Goal: Task Accomplishment & Management: Manage account settings

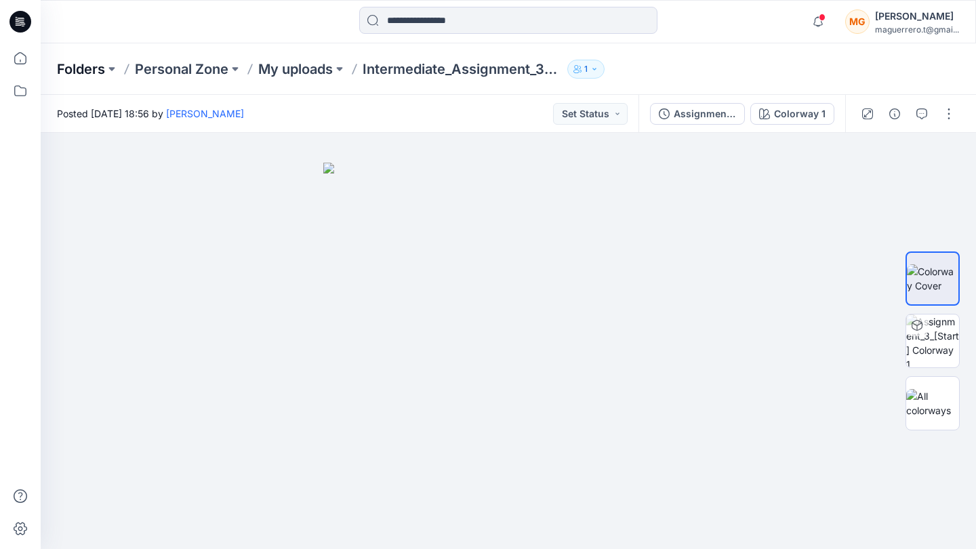
click at [93, 73] on p "Folders" at bounding box center [81, 69] width 48 height 19
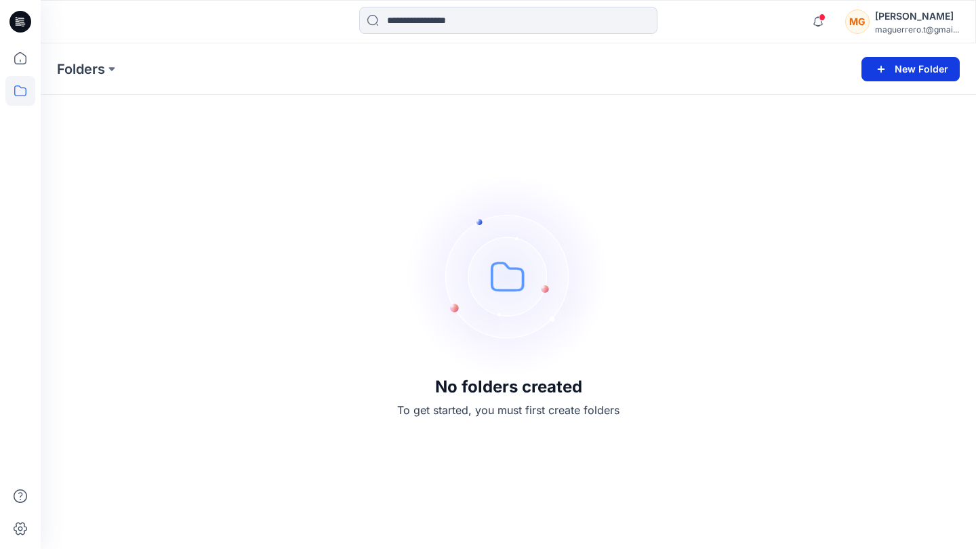
click at [889, 71] on icon "button" at bounding box center [881, 69] width 16 height 16
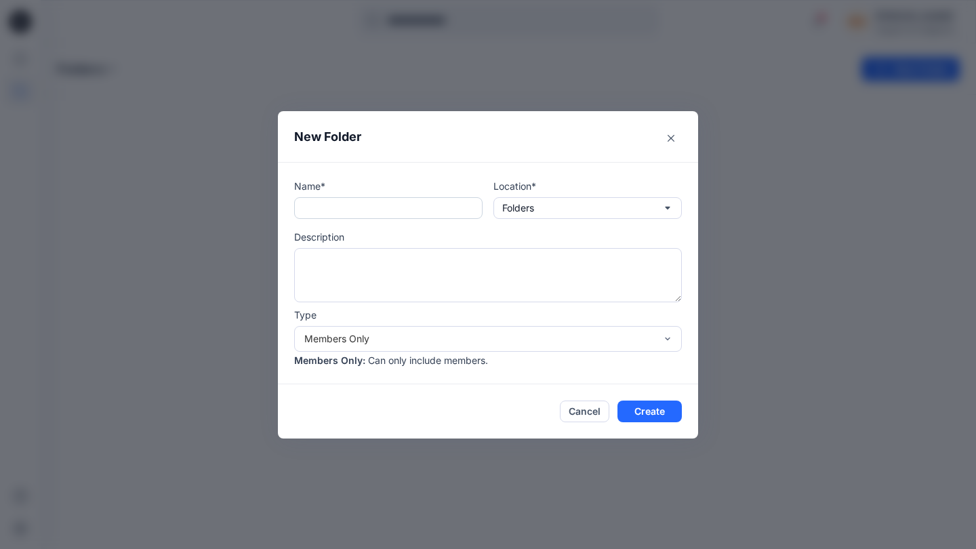
click at [409, 213] on input "text" at bounding box center [388, 208] width 188 height 22
type input "**********"
click at [459, 270] on textarea at bounding box center [488, 275] width 388 height 54
type textarea "**********"
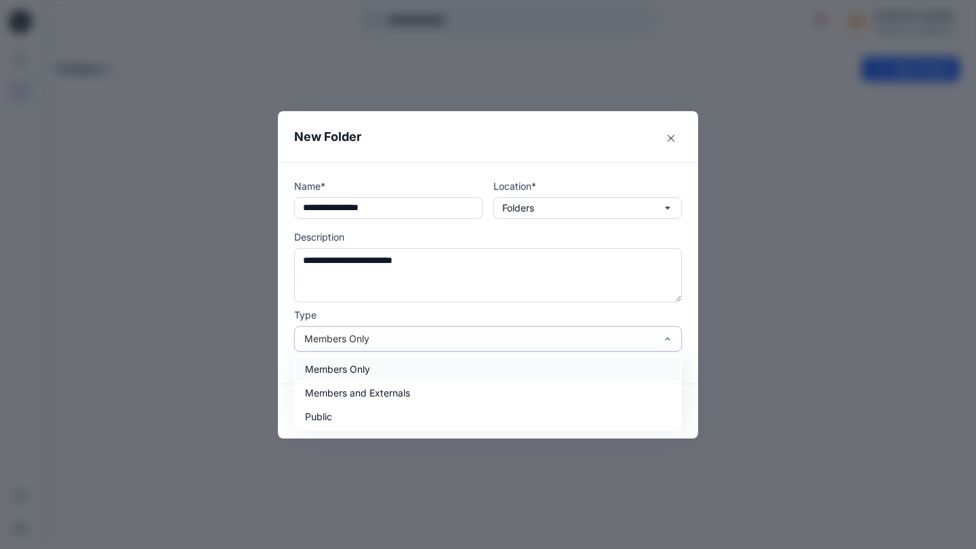
click at [564, 341] on div "Members Only" at bounding box center [479, 338] width 351 height 14
click at [555, 367] on div "Members Only" at bounding box center [488, 369] width 382 height 24
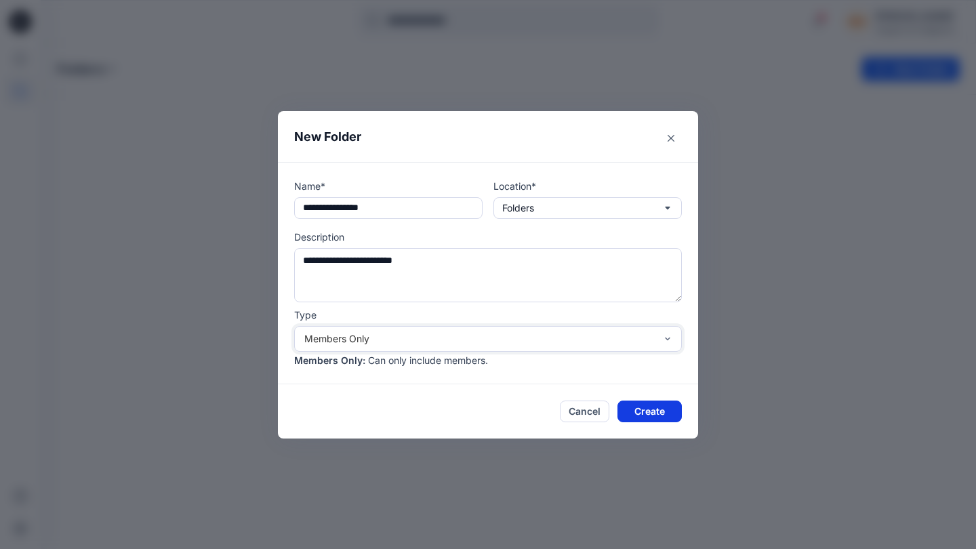
click at [647, 416] on button "Create" at bounding box center [650, 412] width 64 height 22
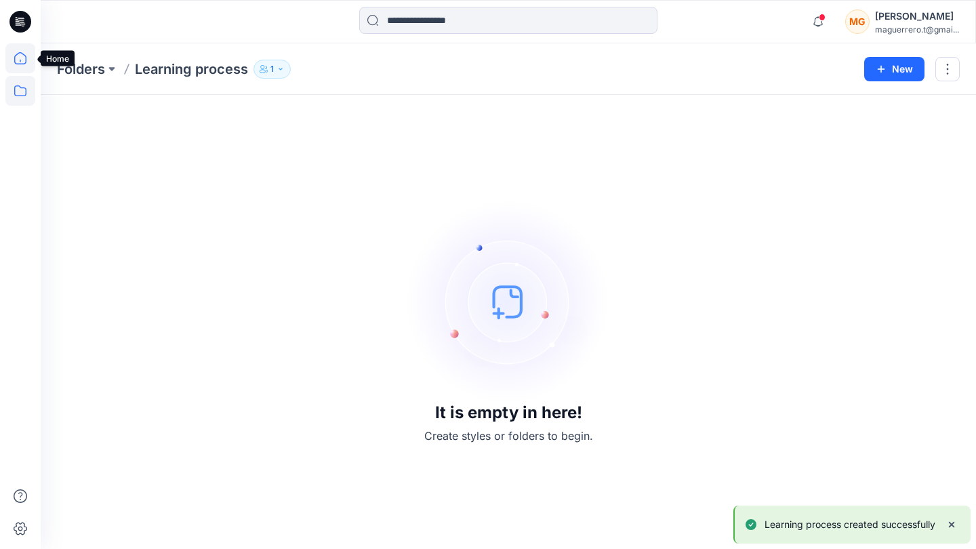
click at [27, 53] on icon at bounding box center [20, 58] width 30 height 30
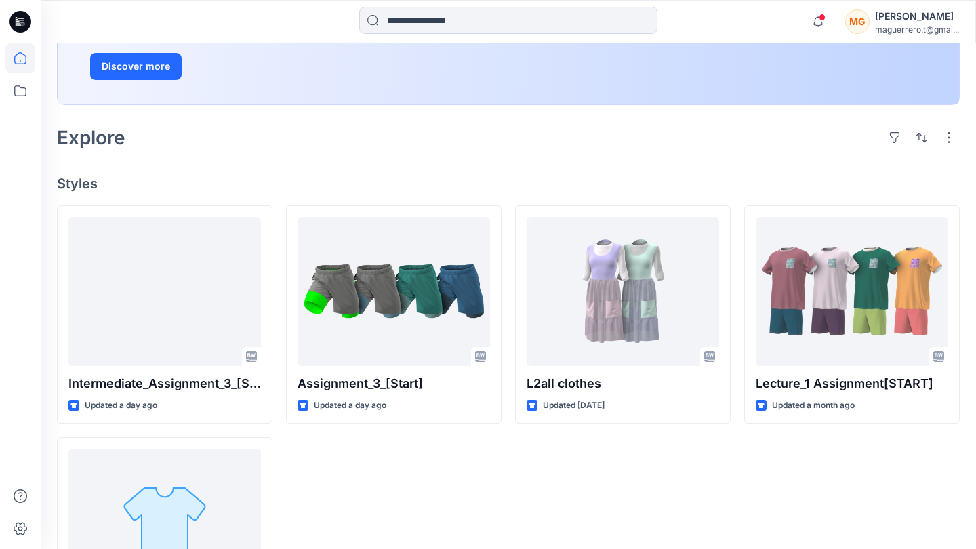
scroll to position [243, 0]
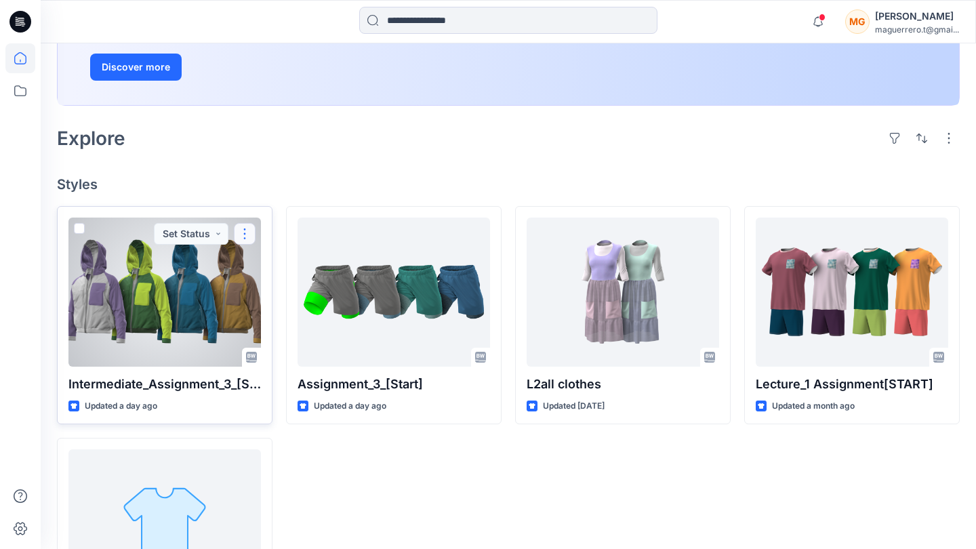
click at [246, 236] on button "button" at bounding box center [245, 234] width 22 height 22
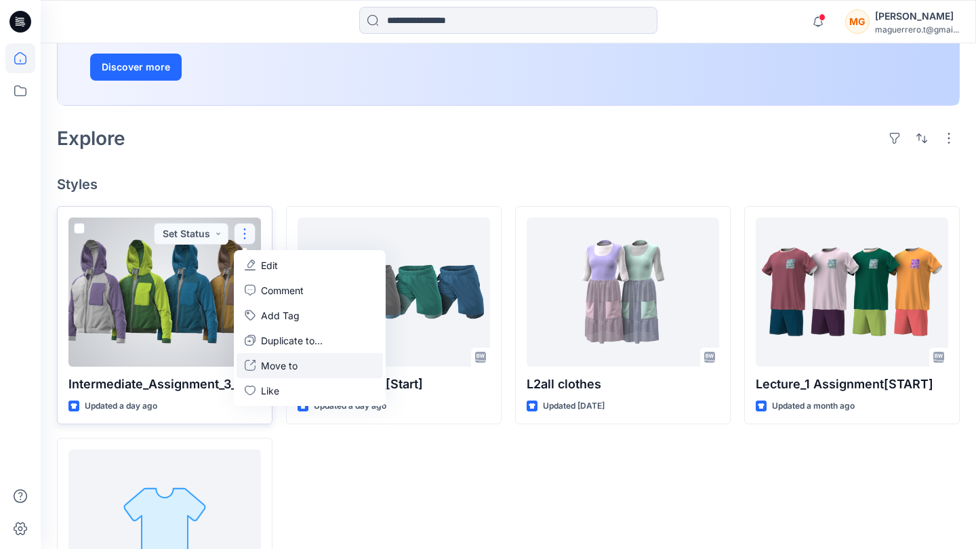
click at [283, 371] on p "Move to" at bounding box center [279, 366] width 37 height 14
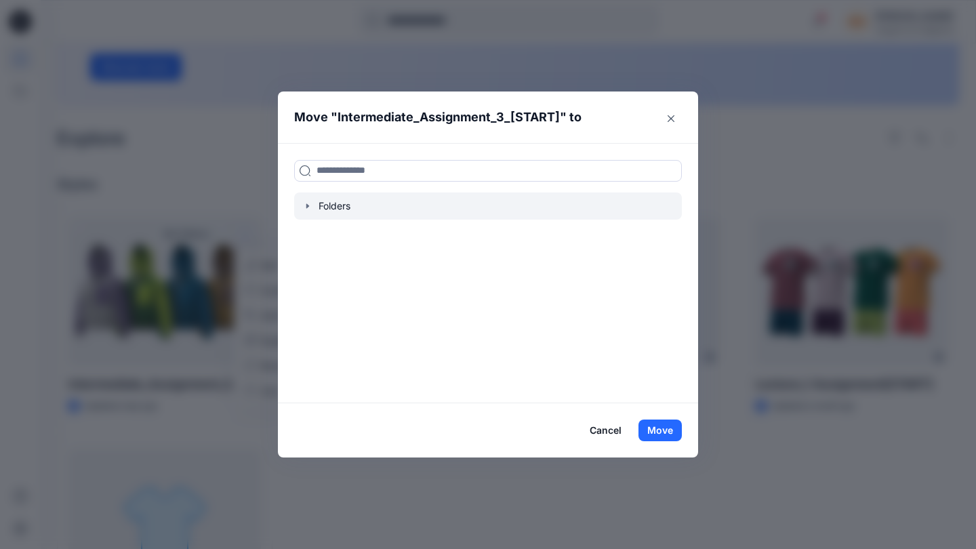
click at [307, 205] on icon "button" at bounding box center [307, 205] width 3 height 5
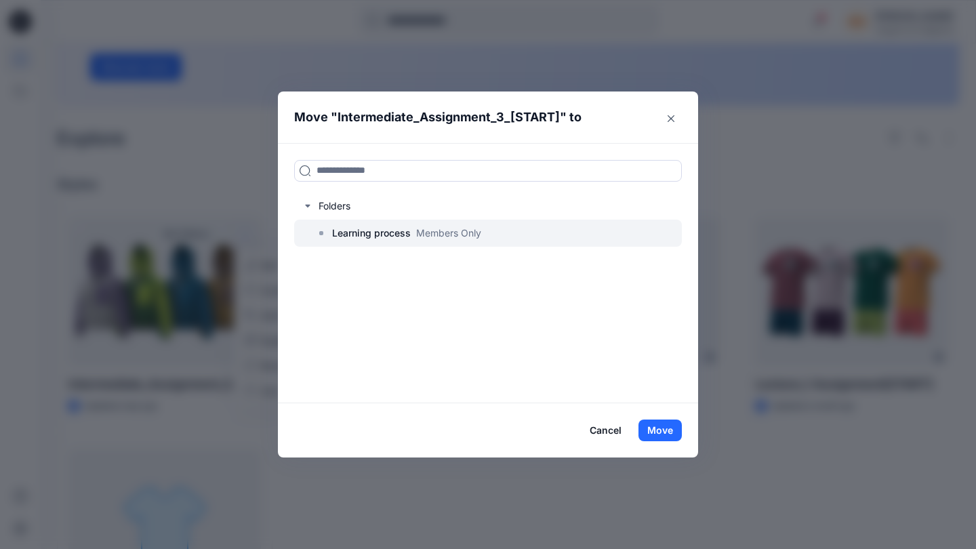
click at [333, 241] on div at bounding box center [488, 233] width 388 height 27
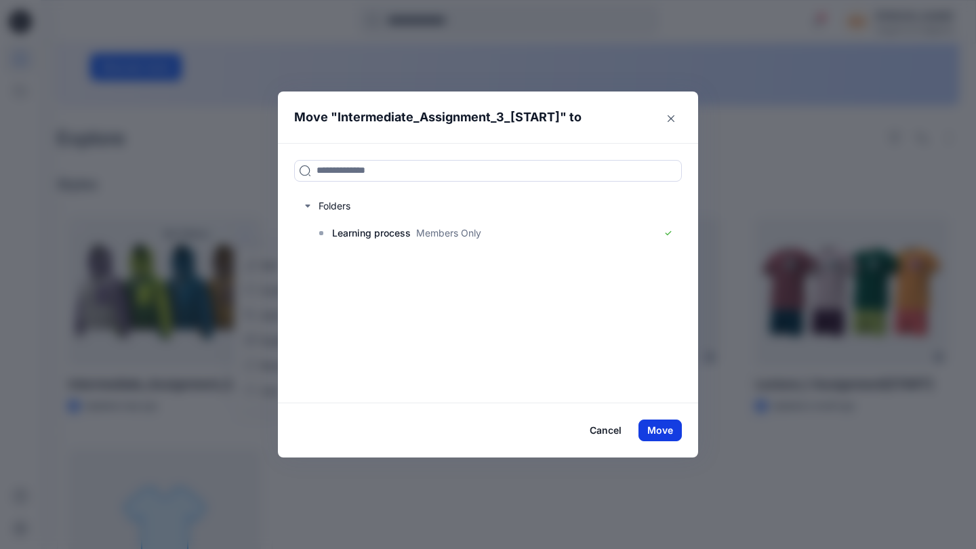
click at [660, 430] on button "Move" at bounding box center [660, 431] width 43 height 22
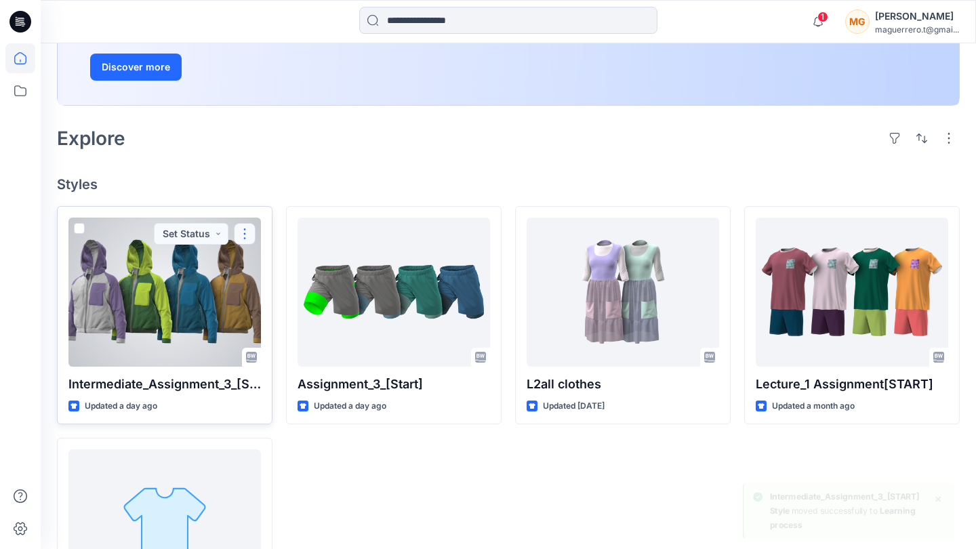
click at [245, 229] on button "button" at bounding box center [245, 234] width 22 height 22
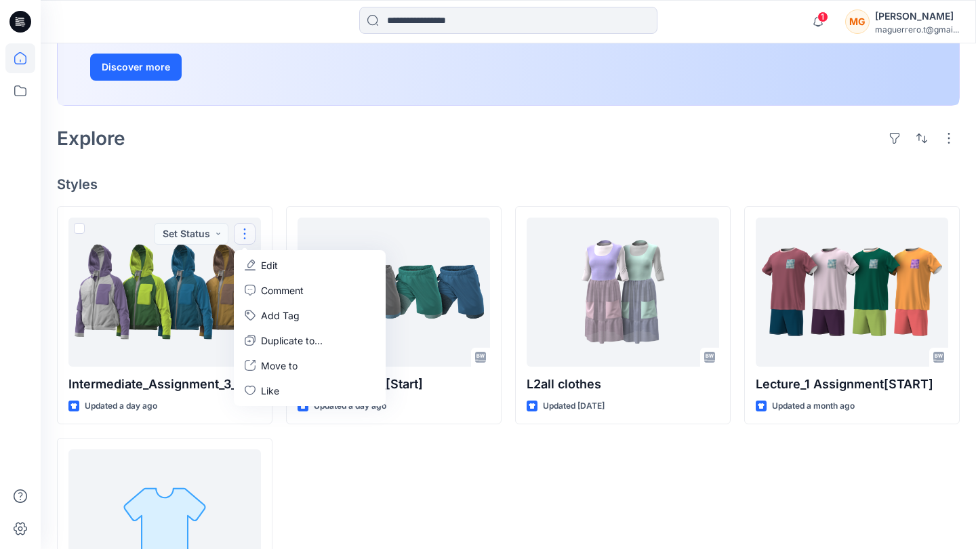
click at [392, 463] on div "Assignment_3_[Start] Updated a day ago" at bounding box center [394, 431] width 216 height 451
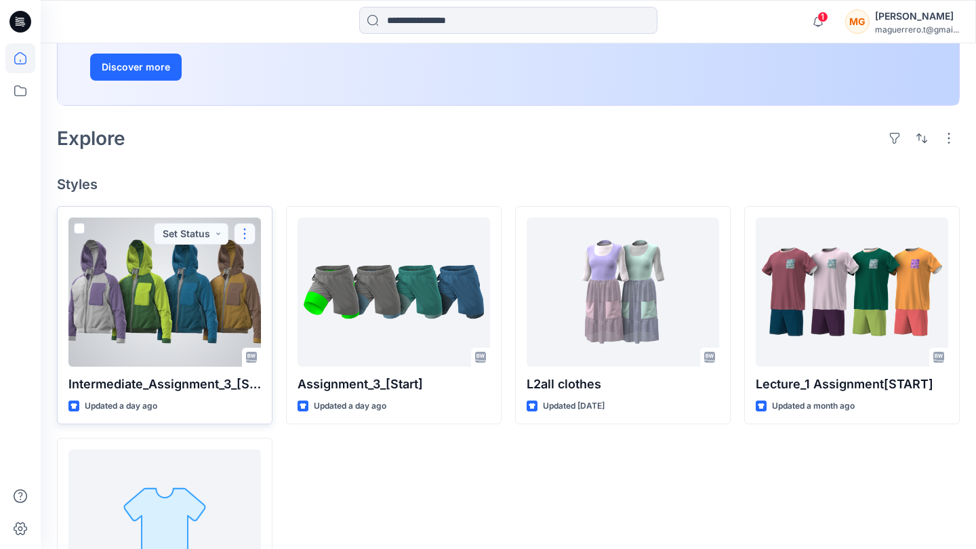
click at [251, 226] on button "button" at bounding box center [245, 234] width 22 height 22
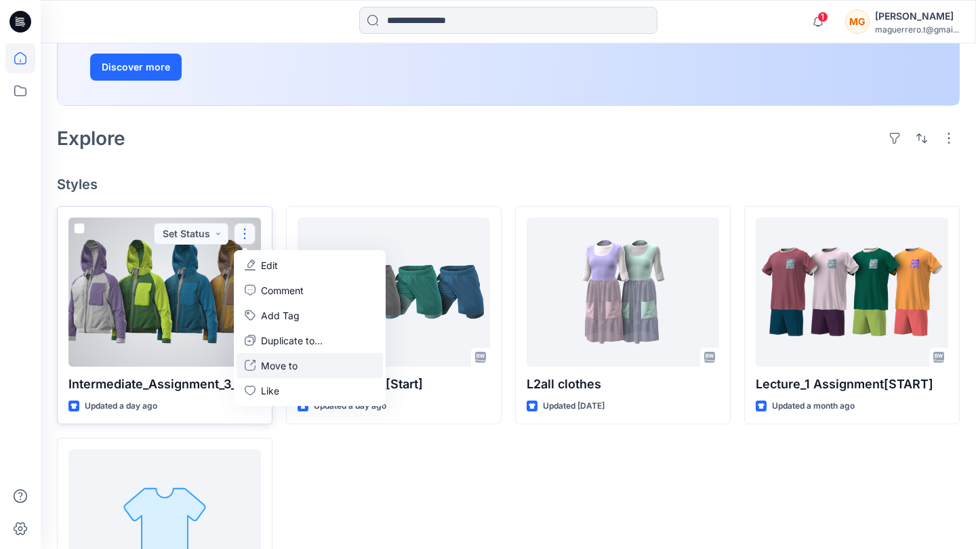
click at [304, 360] on button "Move to" at bounding box center [310, 365] width 146 height 25
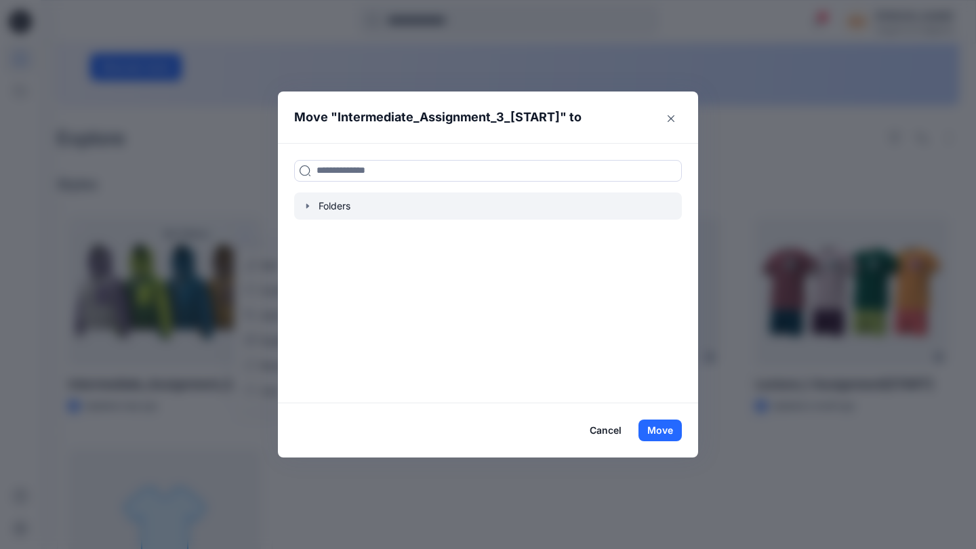
click at [308, 199] on div at bounding box center [488, 206] width 388 height 27
click at [311, 204] on icon "button" at bounding box center [307, 206] width 11 height 11
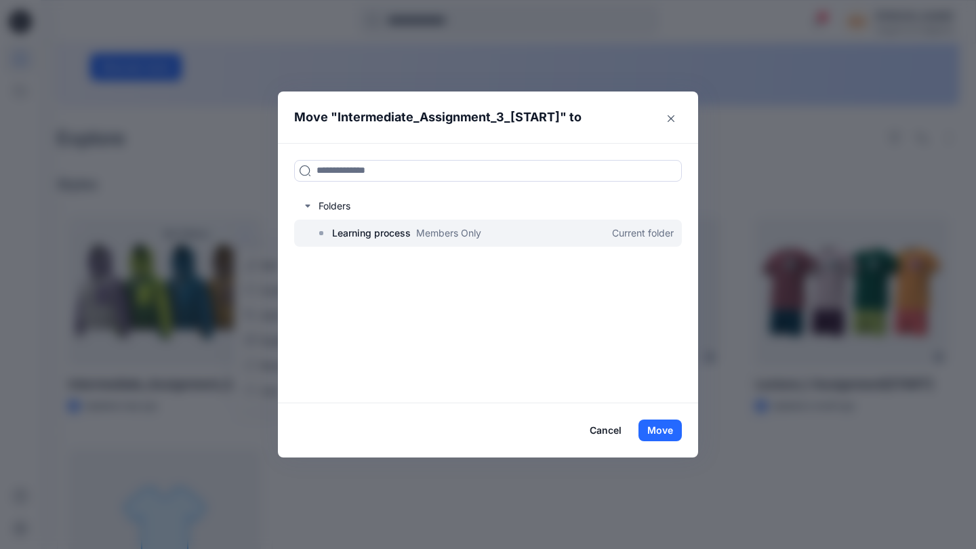
click at [346, 235] on p "Learning process" at bounding box center [371, 233] width 79 height 16
click at [617, 432] on button "Cancel" at bounding box center [605, 431] width 49 height 22
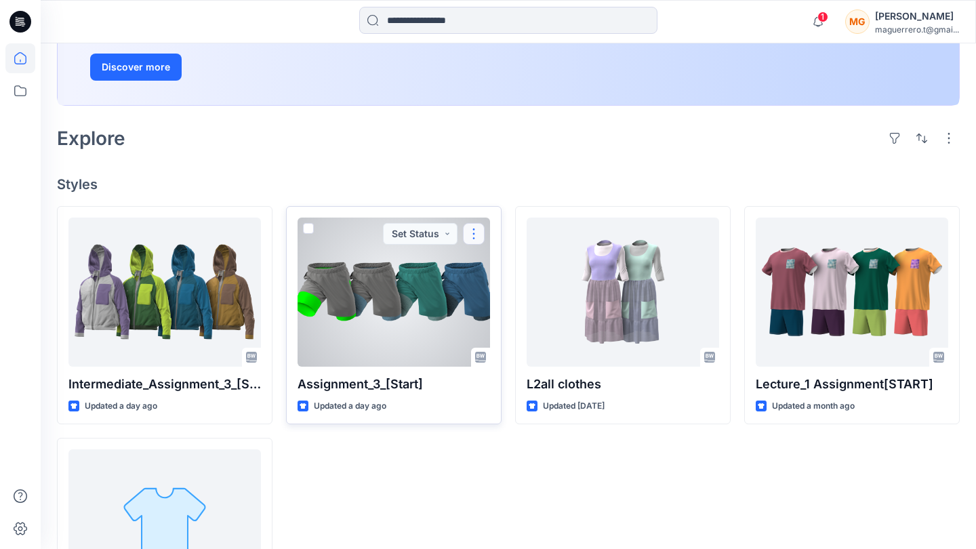
click at [475, 235] on button "button" at bounding box center [474, 234] width 22 height 22
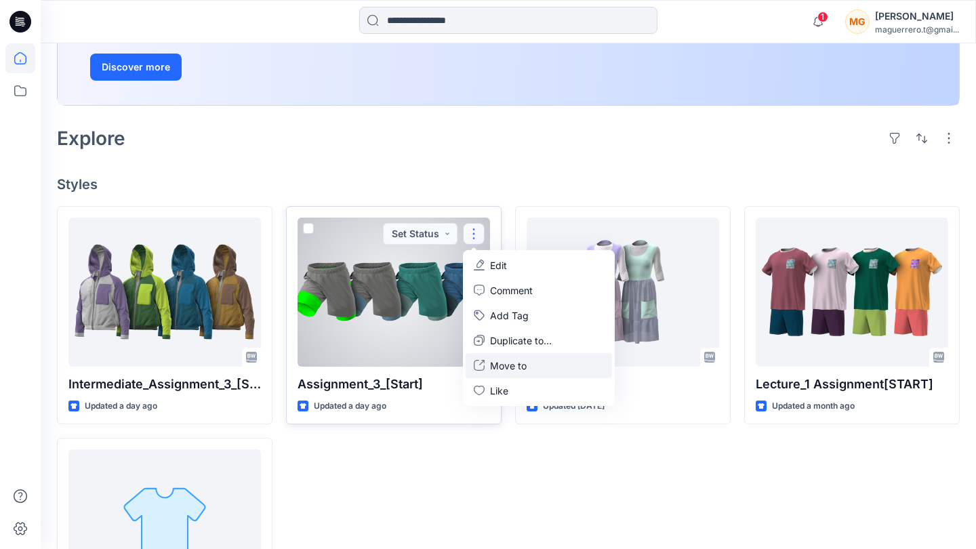
click at [519, 363] on p "Move to" at bounding box center [508, 366] width 37 height 14
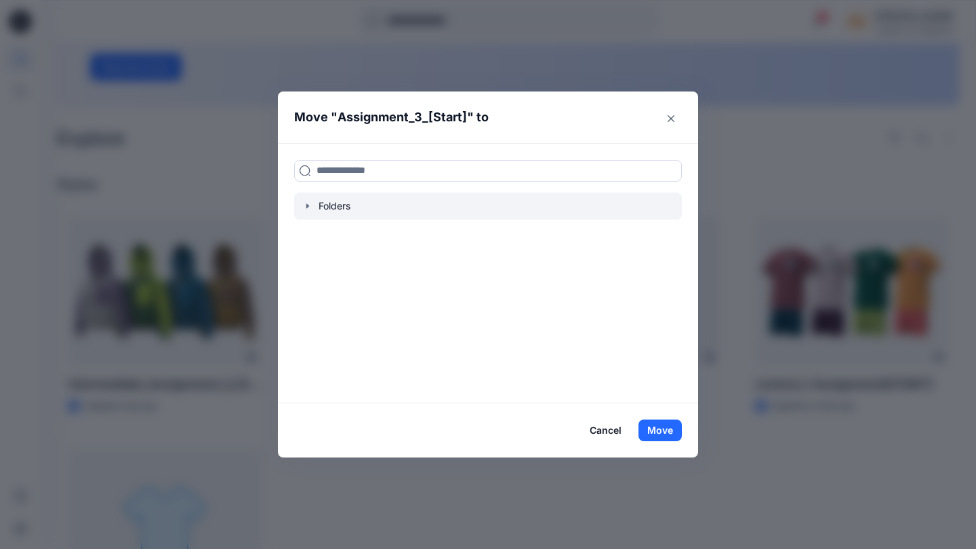
click at [485, 201] on div at bounding box center [488, 206] width 388 height 27
click at [310, 202] on icon "button" at bounding box center [307, 206] width 11 height 11
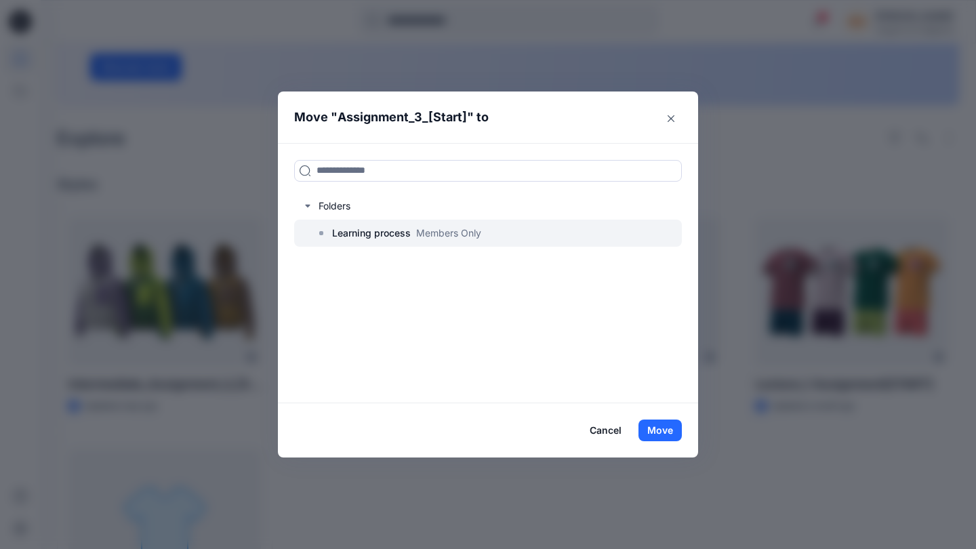
click at [388, 236] on p "Learning process" at bounding box center [371, 233] width 79 height 16
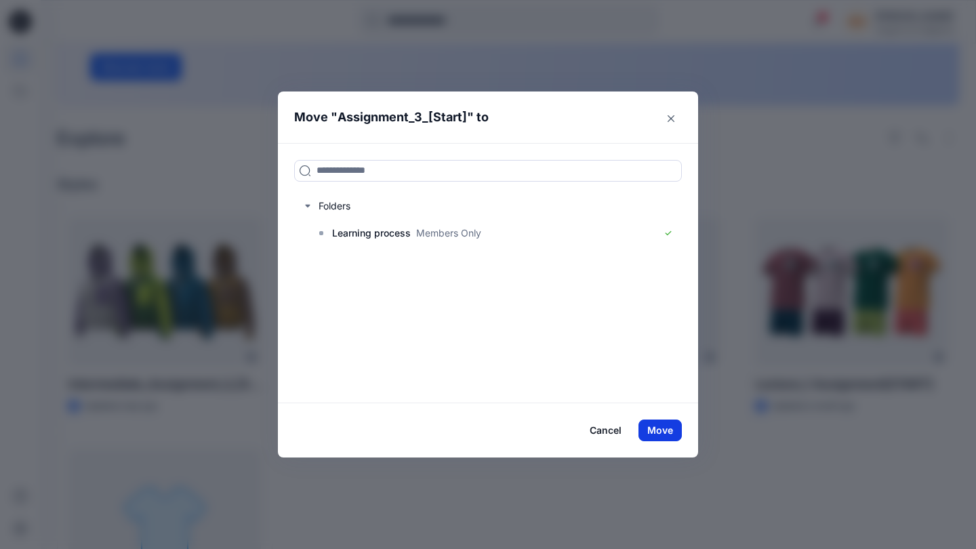
click at [658, 430] on button "Move" at bounding box center [660, 431] width 43 height 22
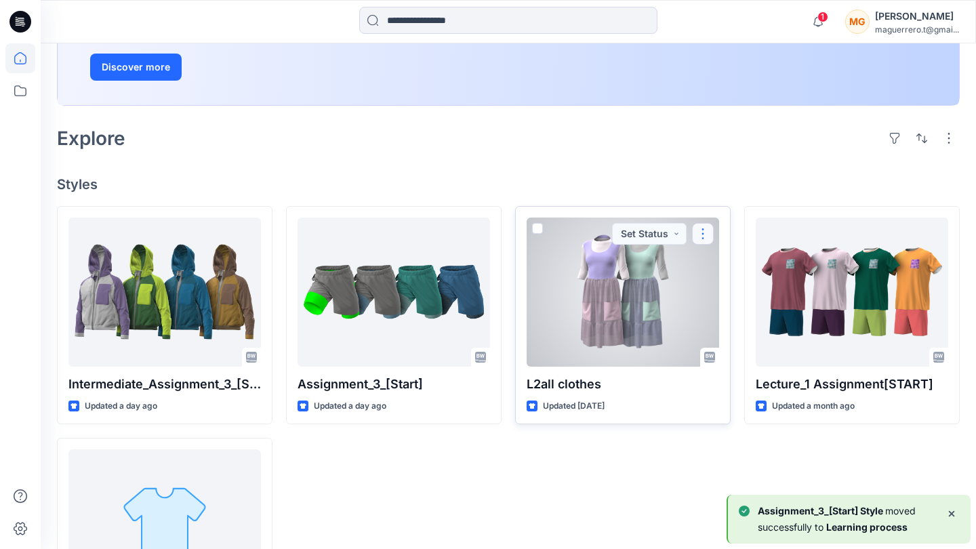
click at [706, 236] on button "button" at bounding box center [703, 234] width 22 height 22
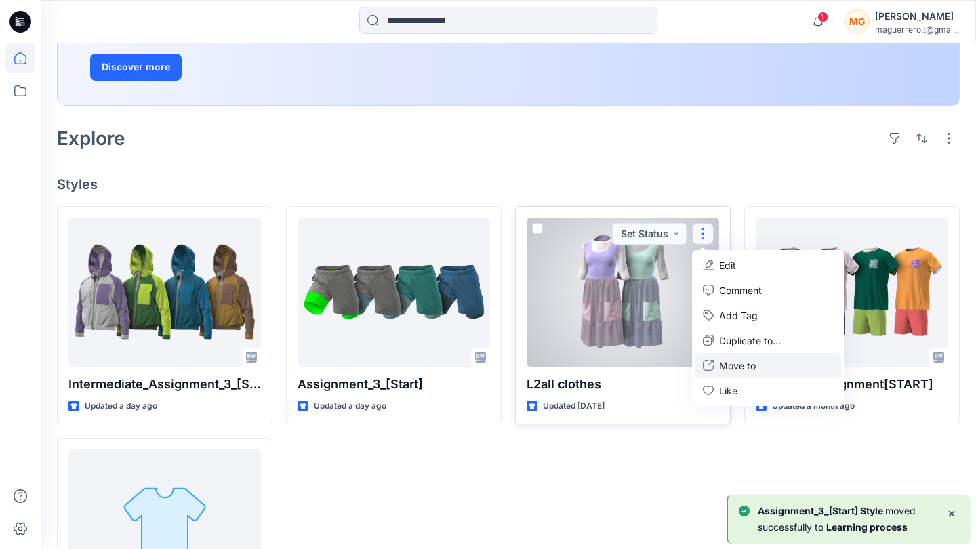
click at [739, 363] on p "Move to" at bounding box center [737, 366] width 37 height 14
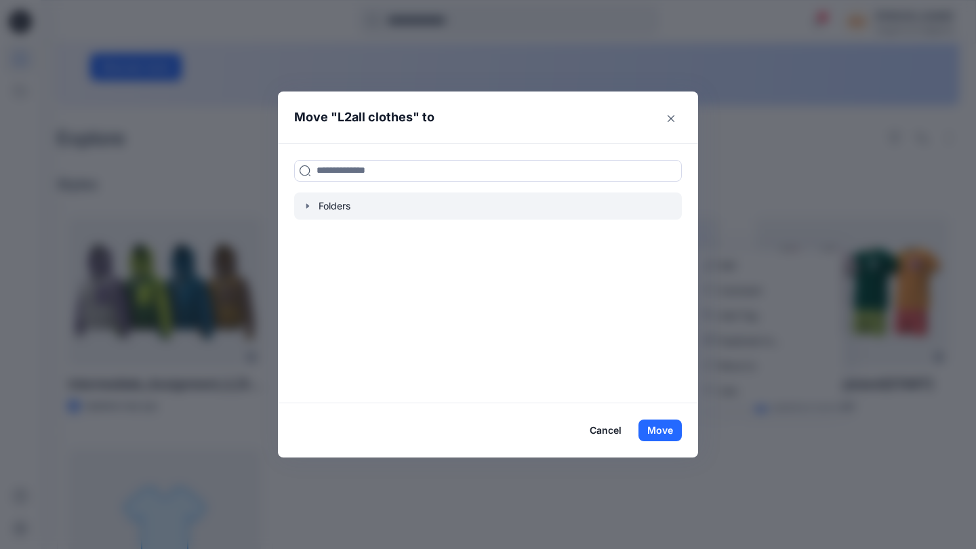
click at [309, 207] on icon "button" at bounding box center [307, 206] width 11 height 11
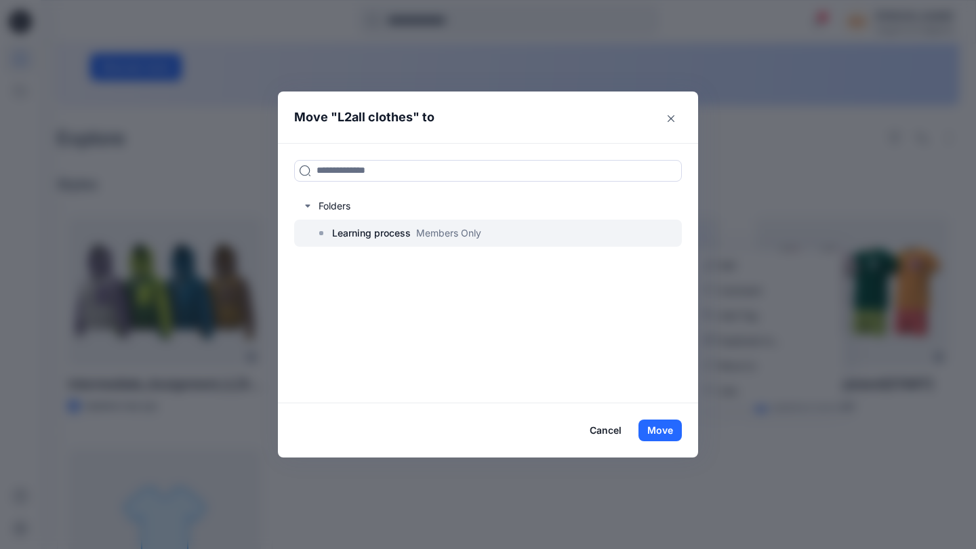
click at [353, 230] on p "Learning process" at bounding box center [371, 233] width 79 height 16
click at [557, 237] on div at bounding box center [488, 233] width 388 height 27
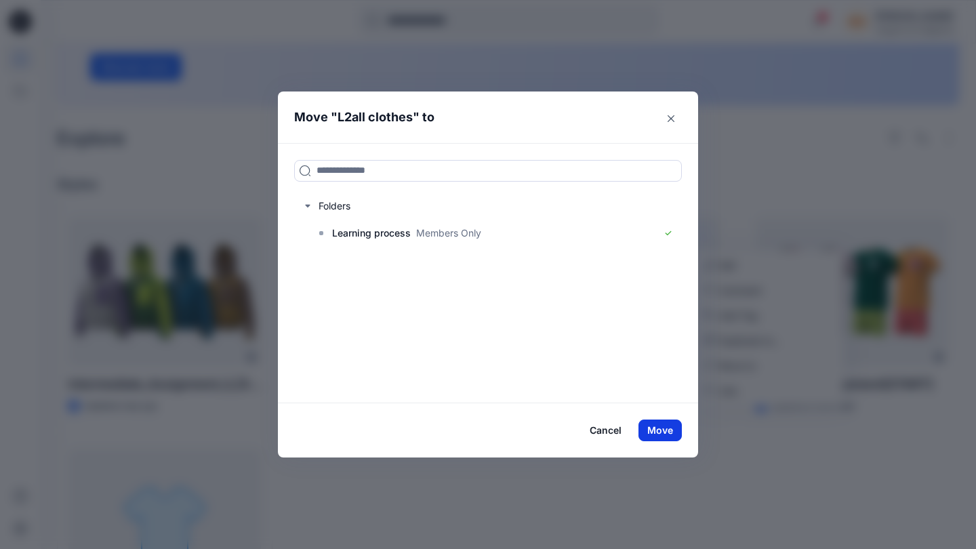
click at [669, 428] on button "Move" at bounding box center [660, 431] width 43 height 22
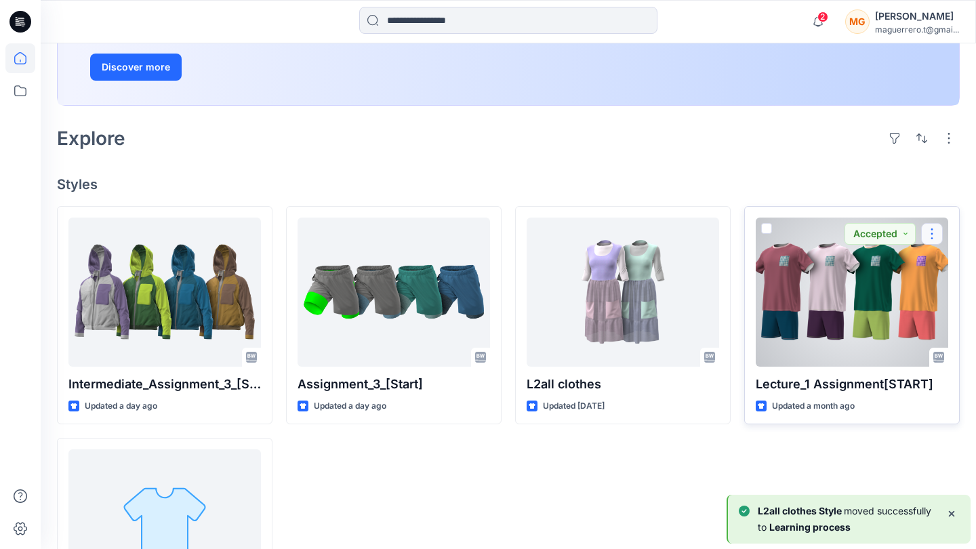
click at [931, 239] on button "button" at bounding box center [932, 234] width 22 height 22
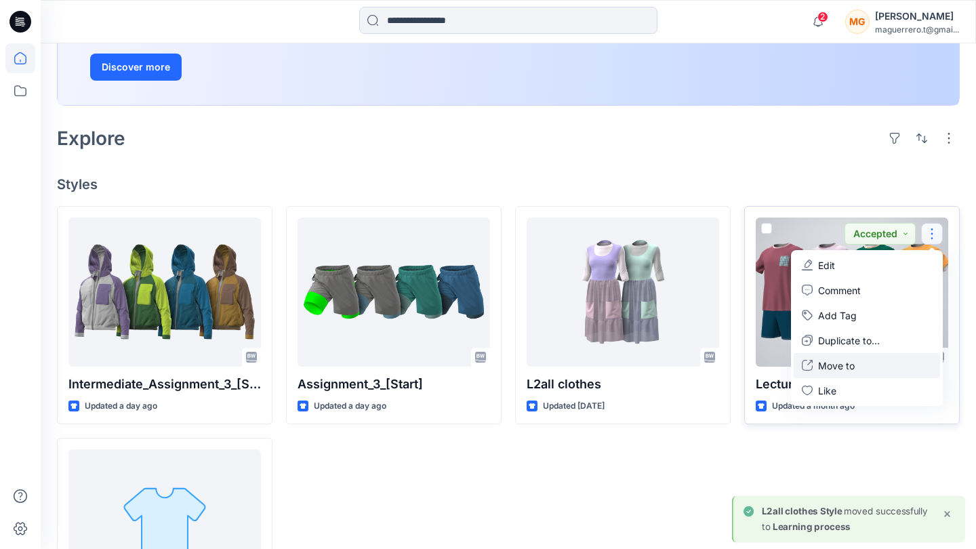
click at [839, 369] on p "Move to" at bounding box center [836, 366] width 37 height 14
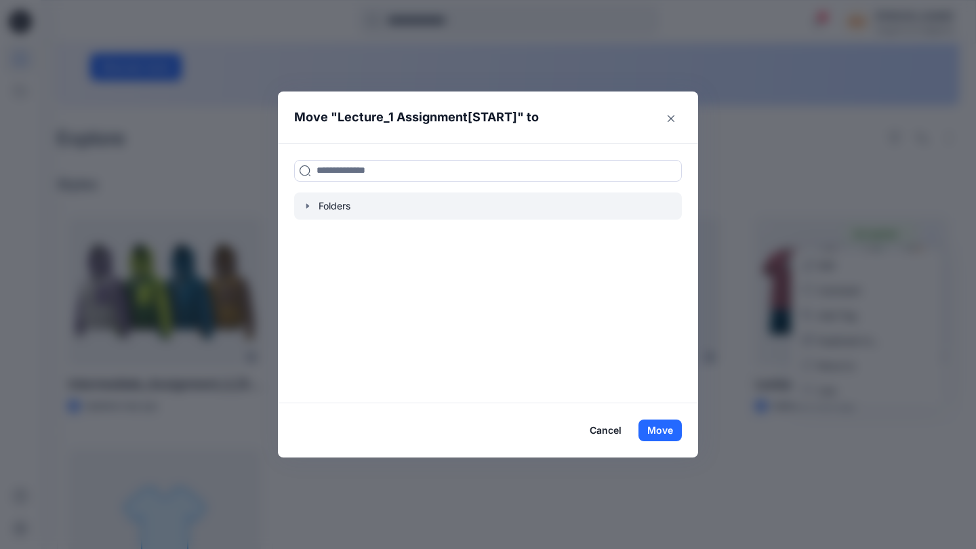
click at [307, 201] on icon "button" at bounding box center [307, 206] width 11 height 11
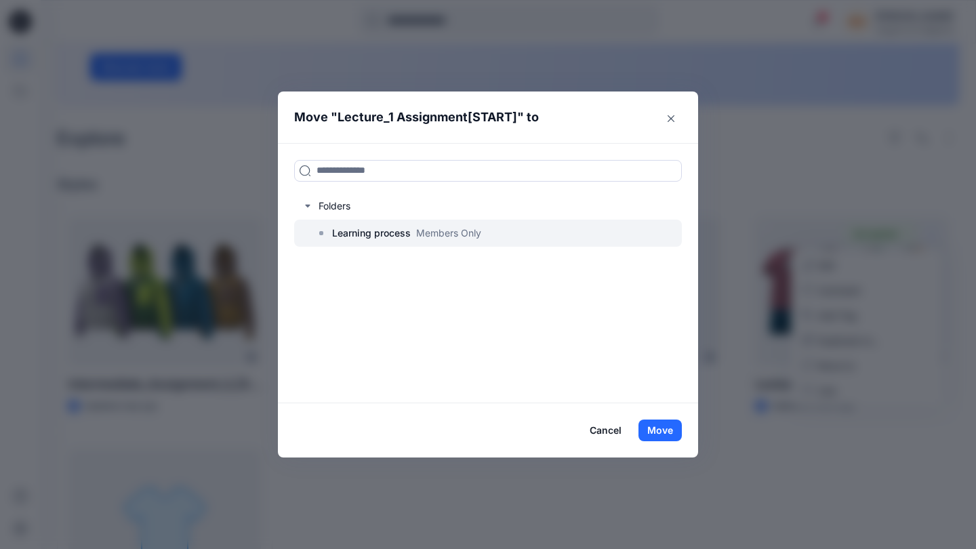
click at [367, 232] on p "Learning process" at bounding box center [371, 233] width 79 height 16
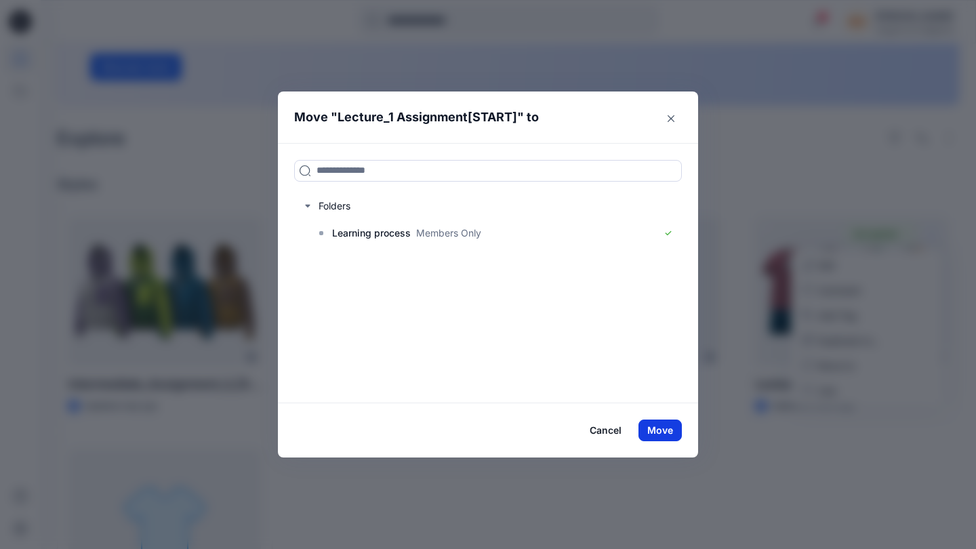
click at [663, 435] on button "Move" at bounding box center [660, 431] width 43 height 22
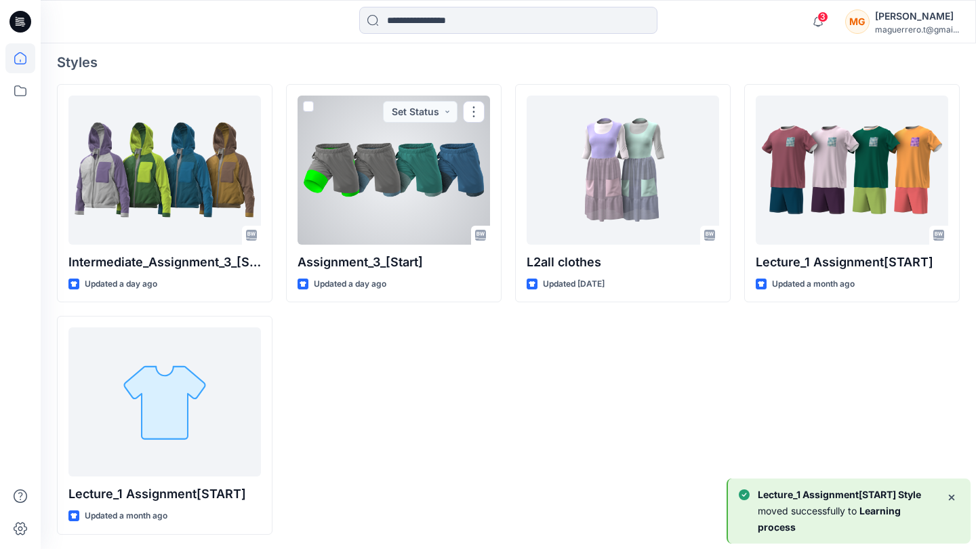
scroll to position [365, 0]
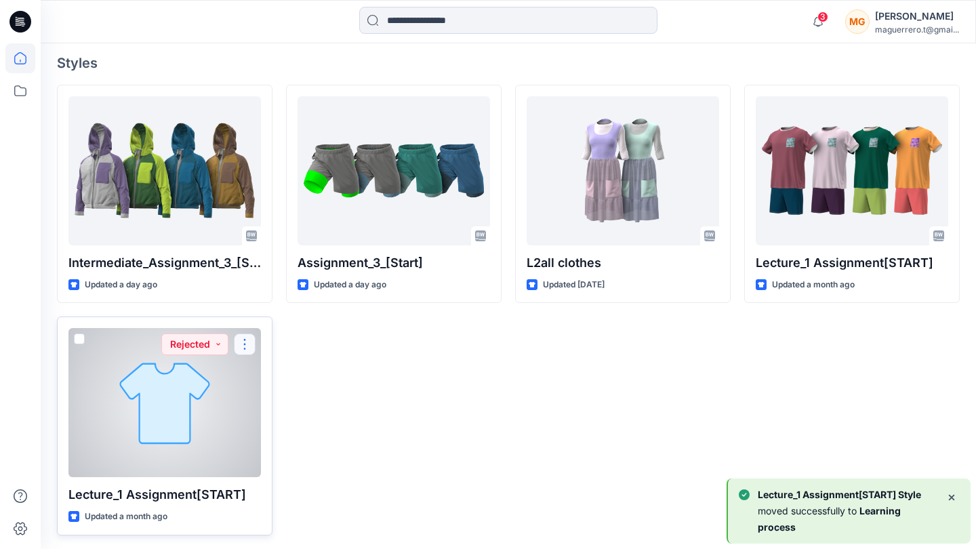
click at [249, 339] on button "button" at bounding box center [245, 345] width 22 height 22
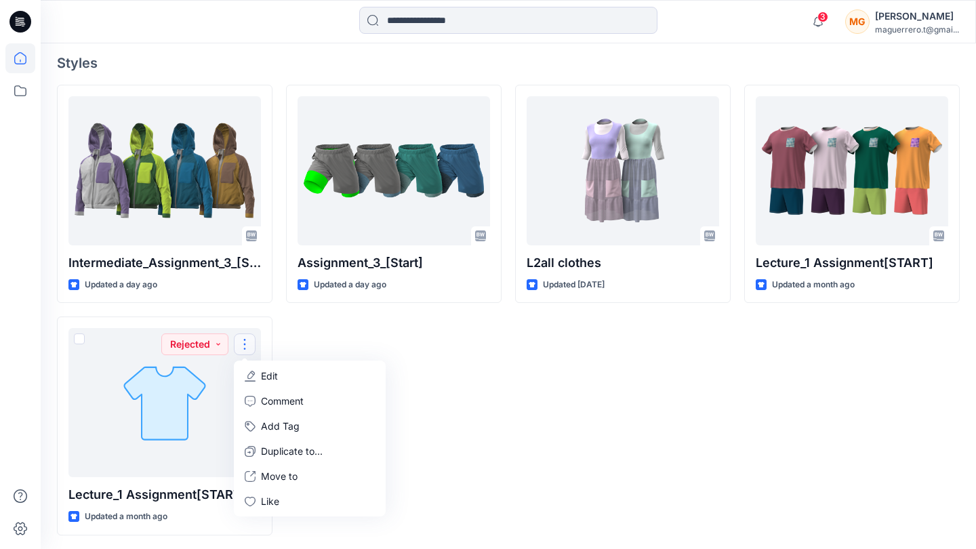
click at [481, 458] on div "Assignment_3_[Start] Updated a day ago" at bounding box center [394, 310] width 216 height 451
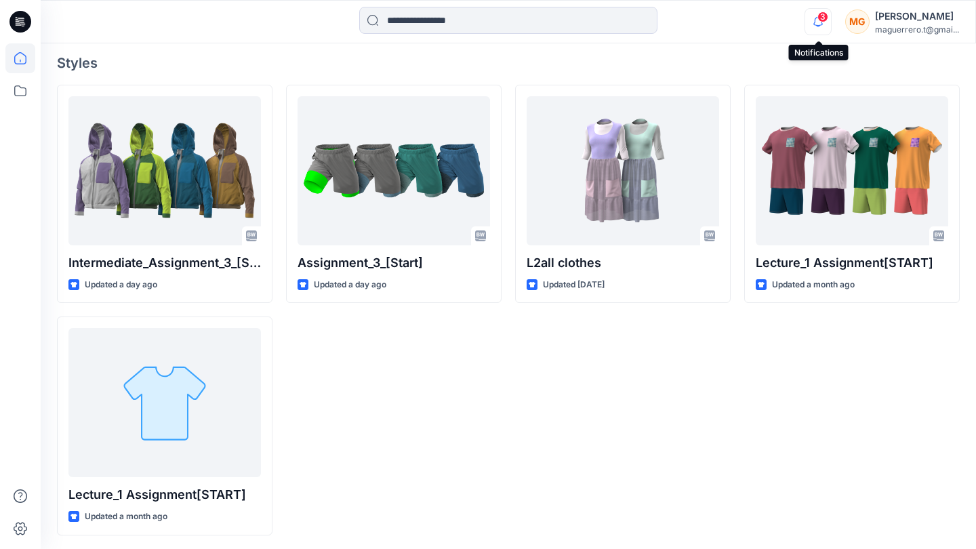
click at [816, 20] on icon "button" at bounding box center [817, 21] width 9 height 9
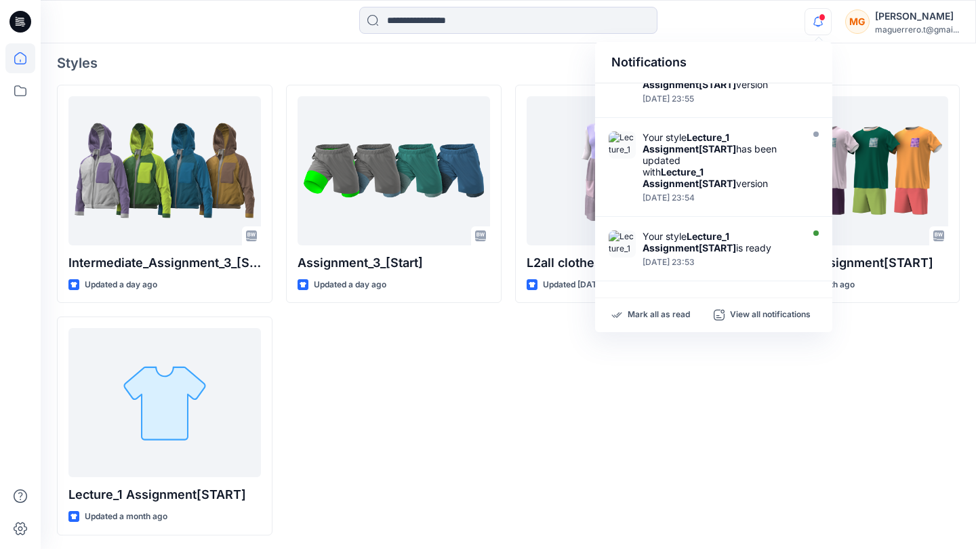
scroll to position [558, 0]
click at [669, 313] on p "Mark all as read" at bounding box center [659, 315] width 62 height 12
click at [660, 413] on div "L2all clothes Updated [DATE]" at bounding box center [623, 310] width 216 height 451
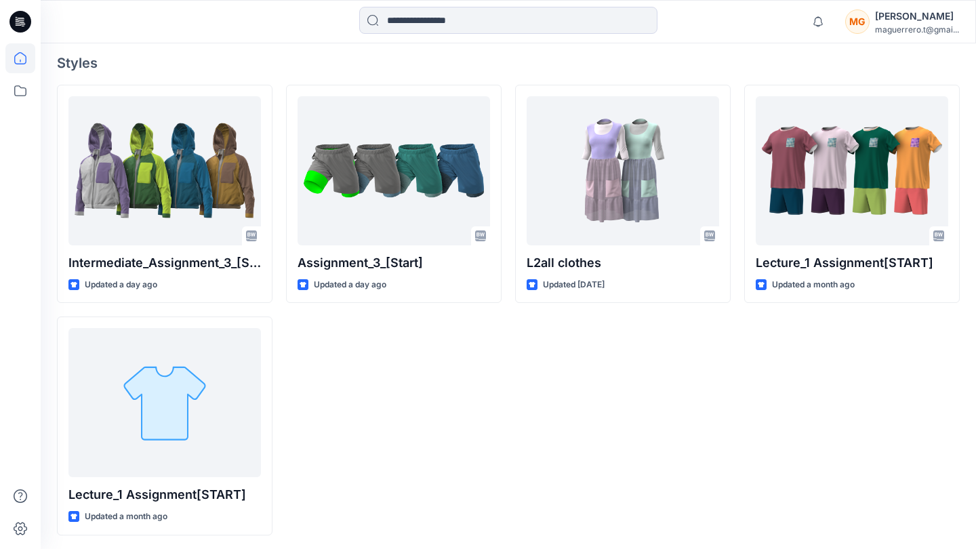
click at [23, 17] on icon at bounding box center [20, 22] width 22 height 22
click at [19, 26] on icon at bounding box center [20, 22] width 22 height 22
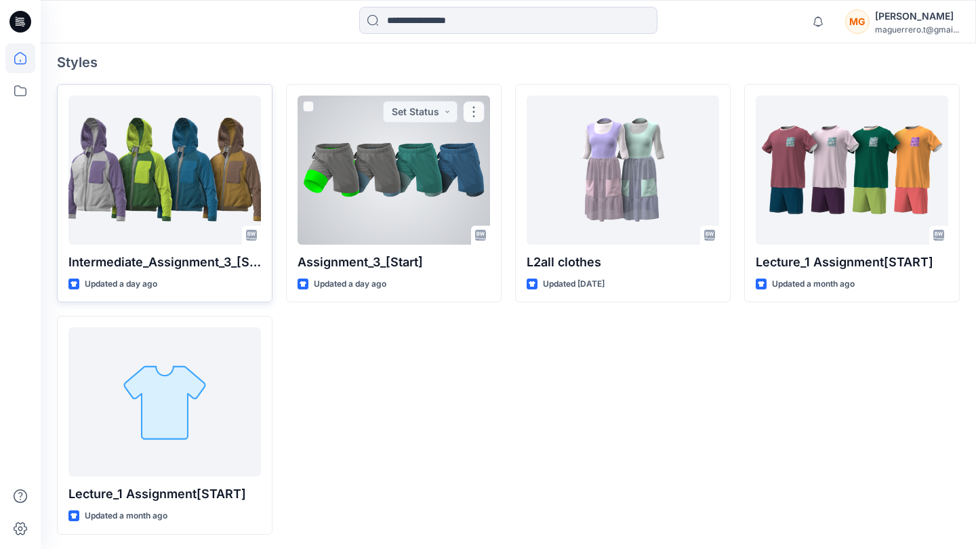
scroll to position [365, 0]
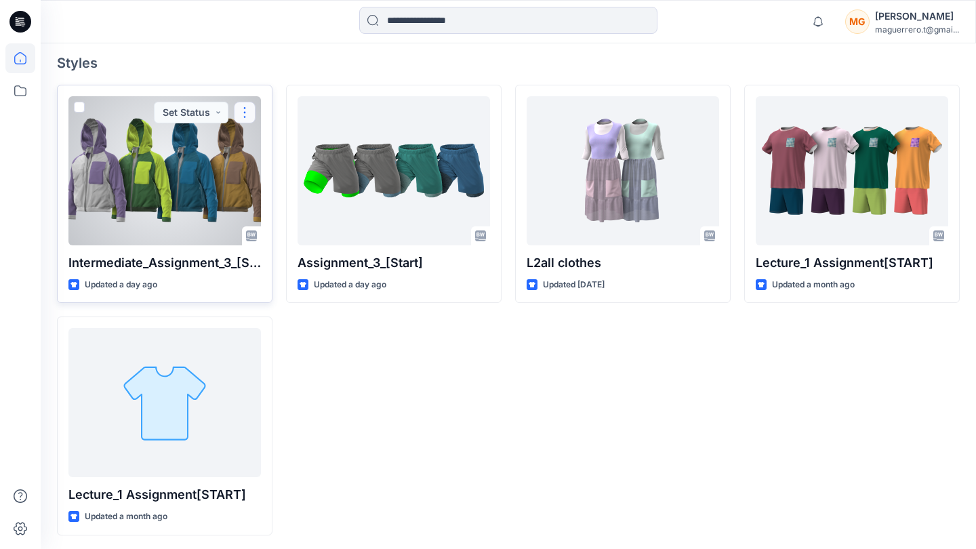
click at [249, 115] on button "button" at bounding box center [245, 113] width 22 height 22
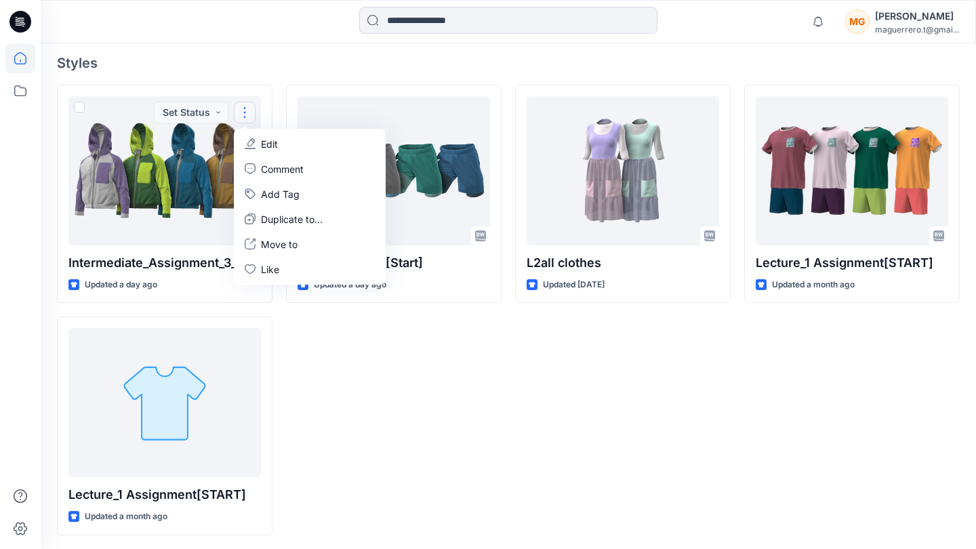
click at [283, 77] on div "Welcome back, [PERSON_NAME] New Unleash Creativity, Speed Up Development Explor…" at bounding box center [508, 115] width 935 height 873
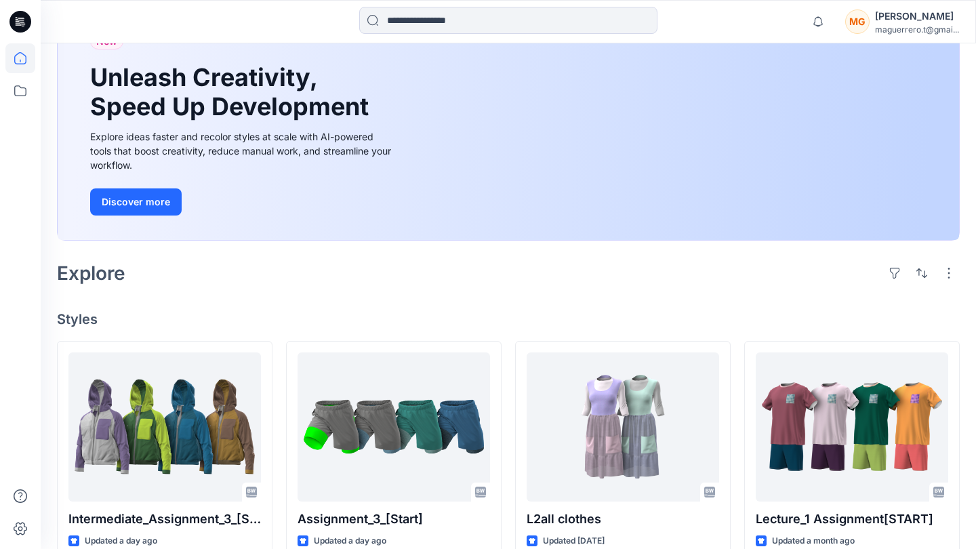
scroll to position [113, 0]
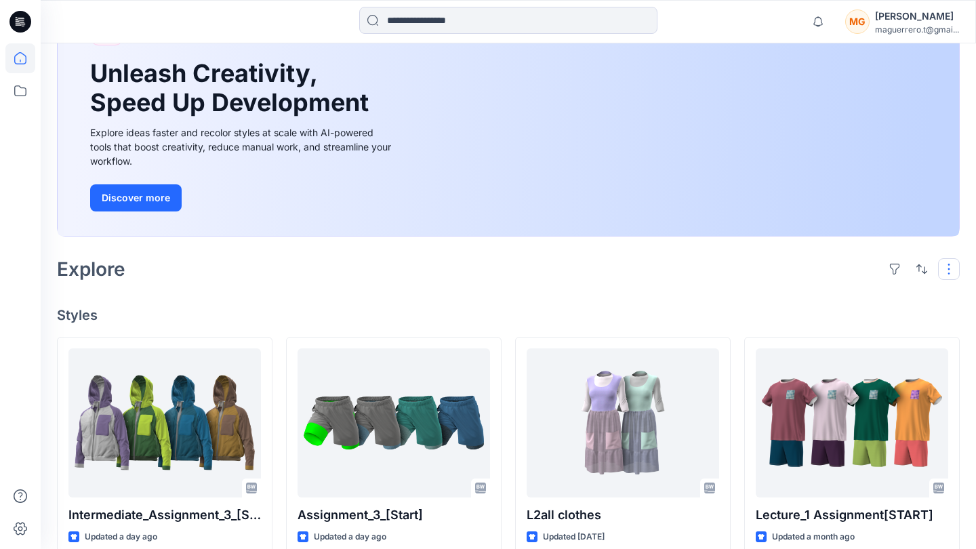
click at [952, 271] on button "button" at bounding box center [949, 269] width 22 height 22
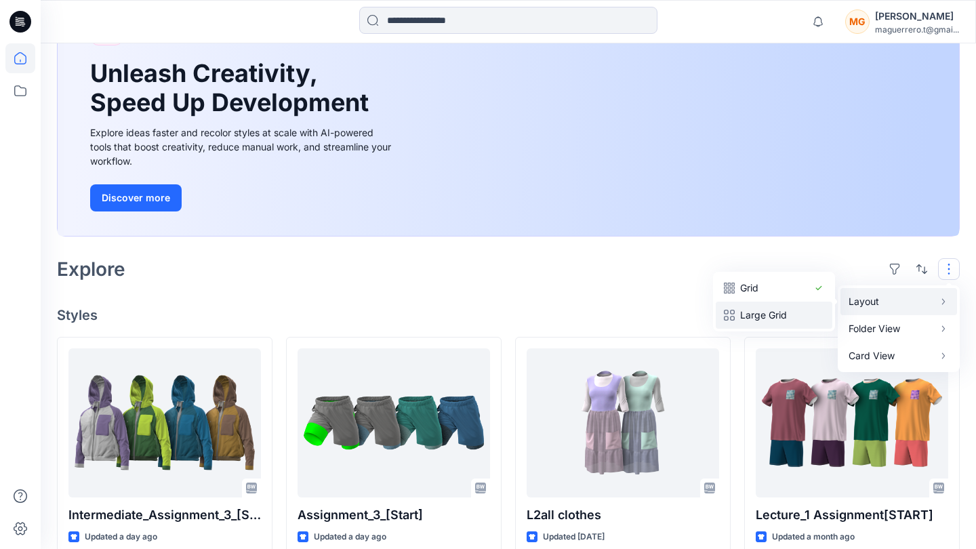
click at [820, 306] on button "Large Grid" at bounding box center [774, 315] width 117 height 27
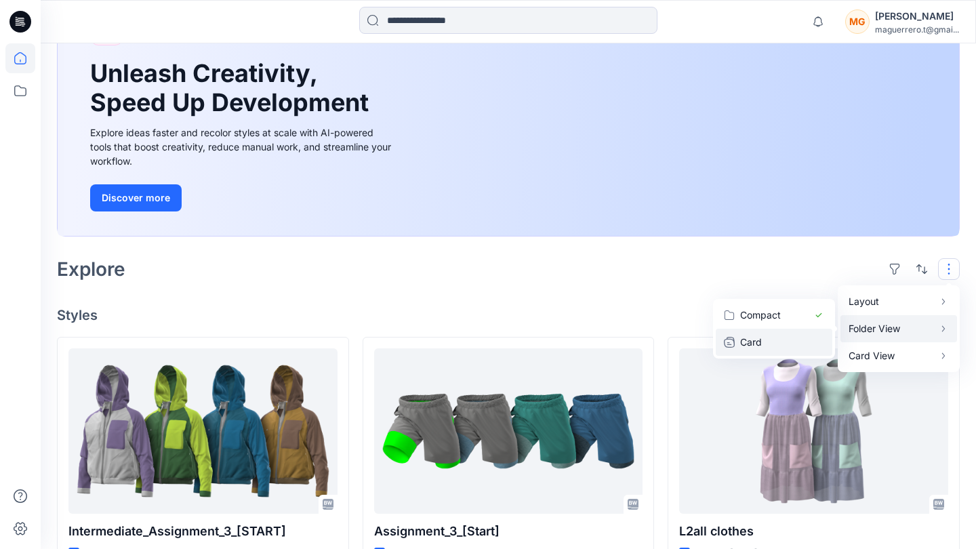
click at [790, 336] on p "Card" at bounding box center [774, 342] width 68 height 16
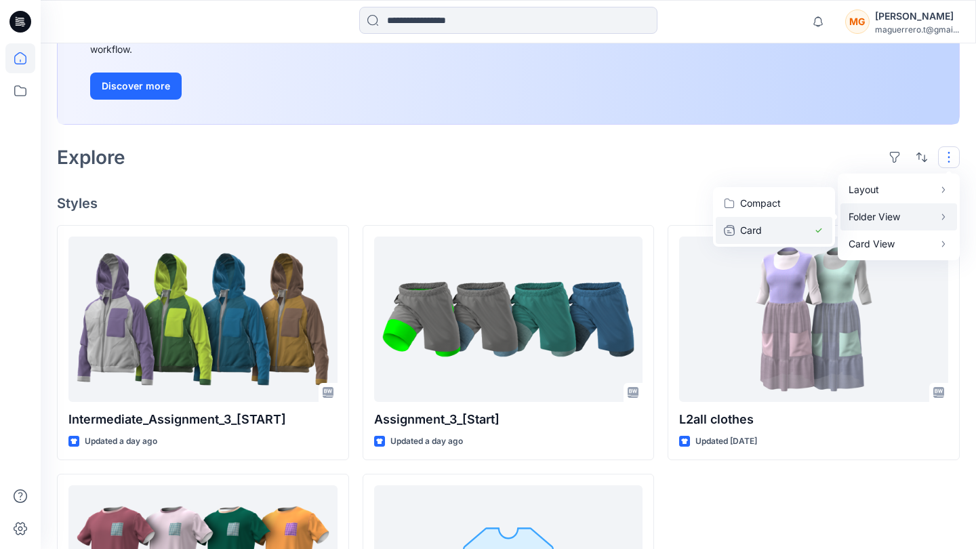
scroll to position [226, 0]
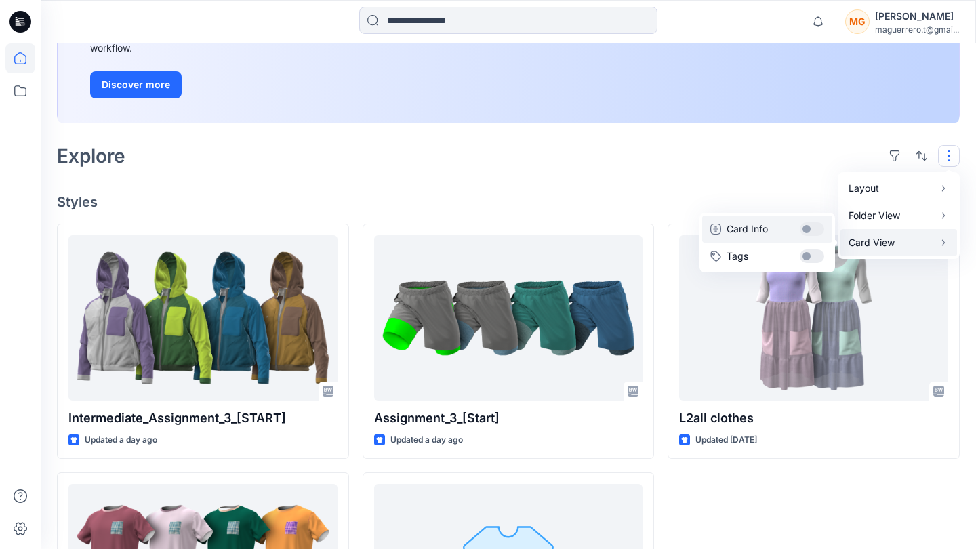
click at [821, 226] on button "Card Info" at bounding box center [767, 229] width 130 height 27
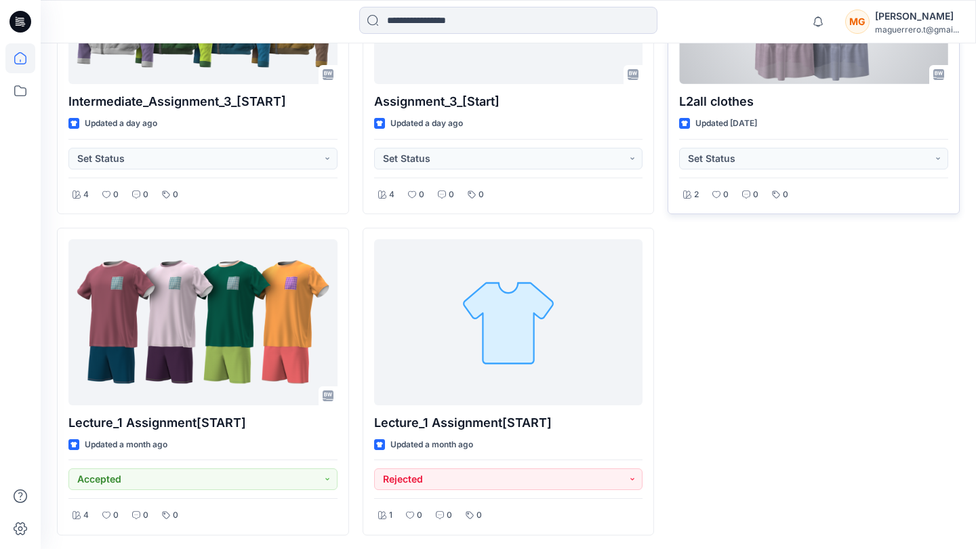
scroll to position [542, 0]
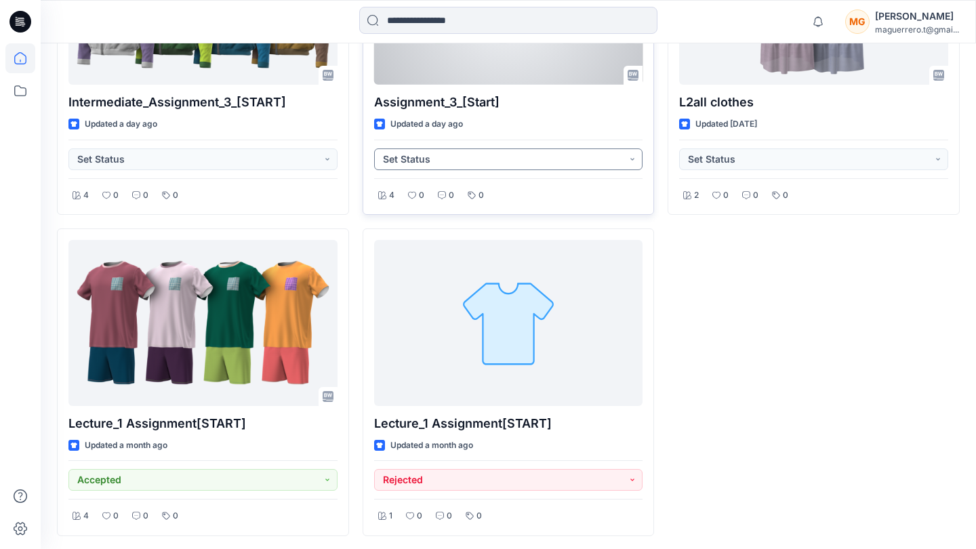
click at [624, 157] on button "Set Status" at bounding box center [508, 159] width 269 height 22
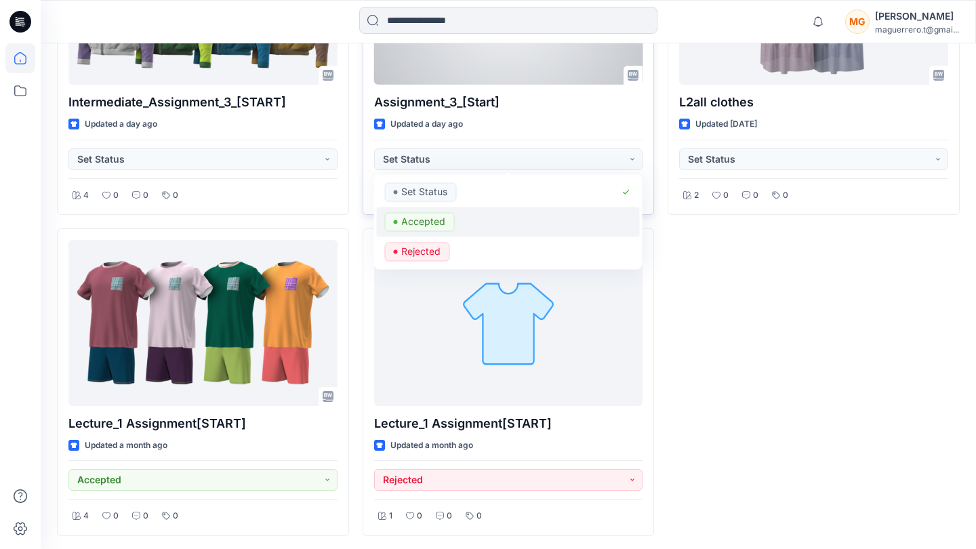
click at [447, 217] on span "Accepted" at bounding box center [419, 221] width 70 height 19
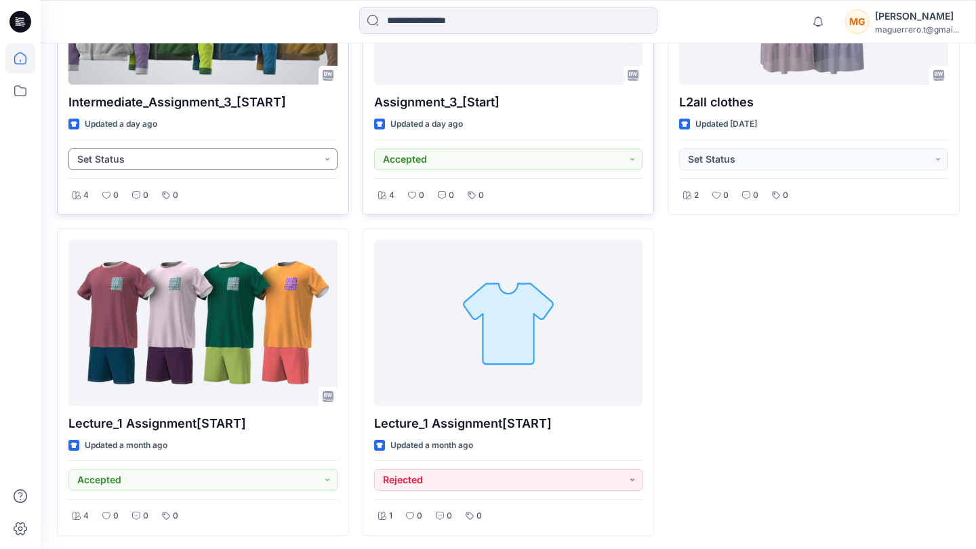
click at [328, 159] on button "Set Status" at bounding box center [202, 159] width 269 height 22
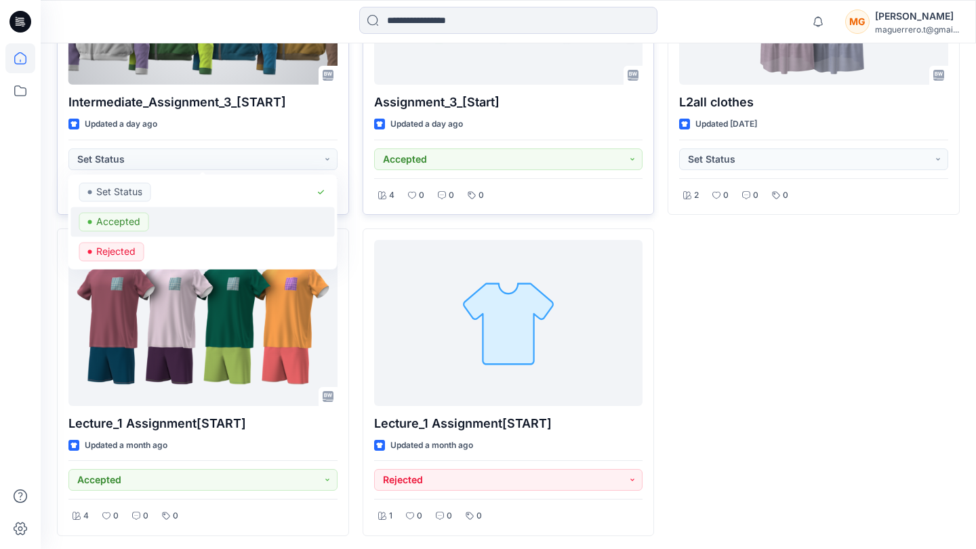
click at [292, 212] on div "Accepted" at bounding box center [202, 221] width 247 height 19
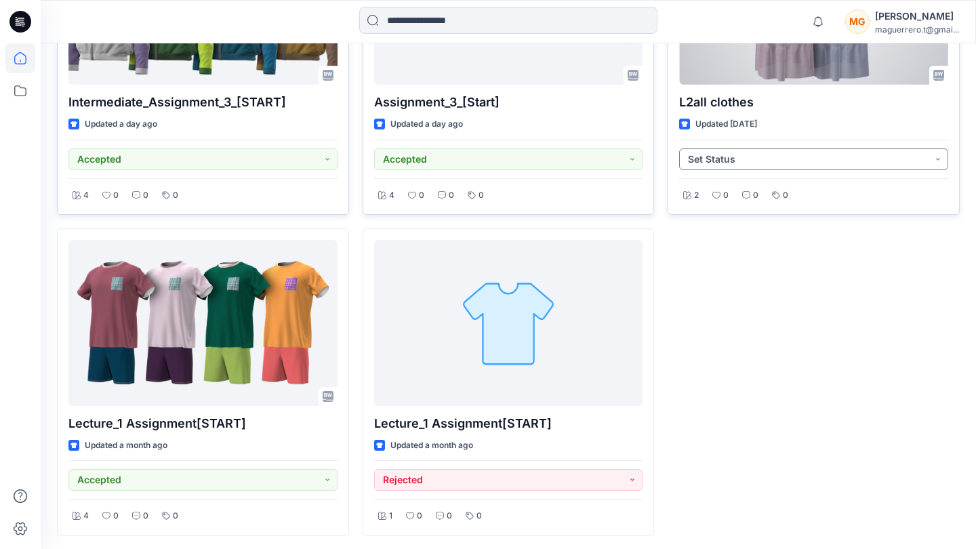
click at [762, 152] on button "Set Status" at bounding box center [813, 159] width 269 height 22
click at [733, 214] on p "Accepted" at bounding box center [729, 221] width 44 height 18
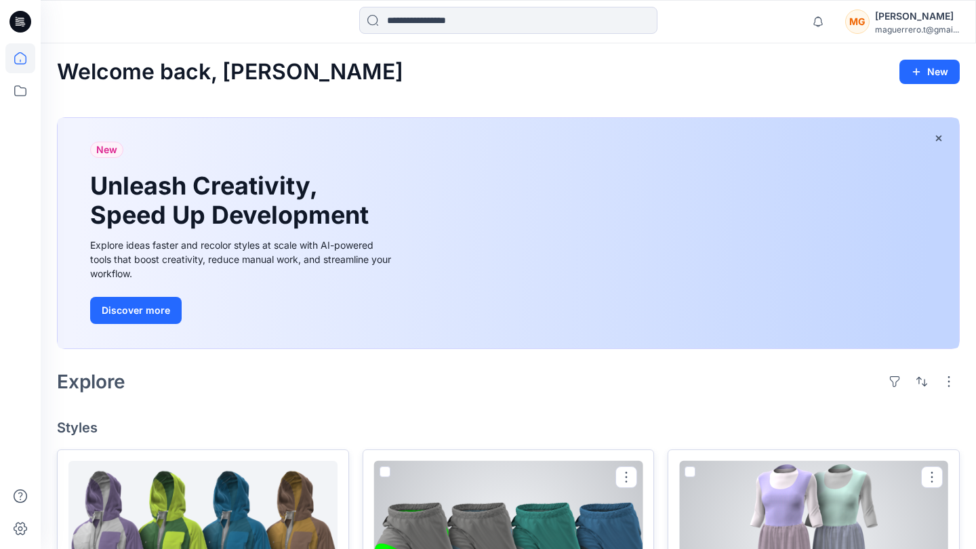
scroll to position [0, 0]
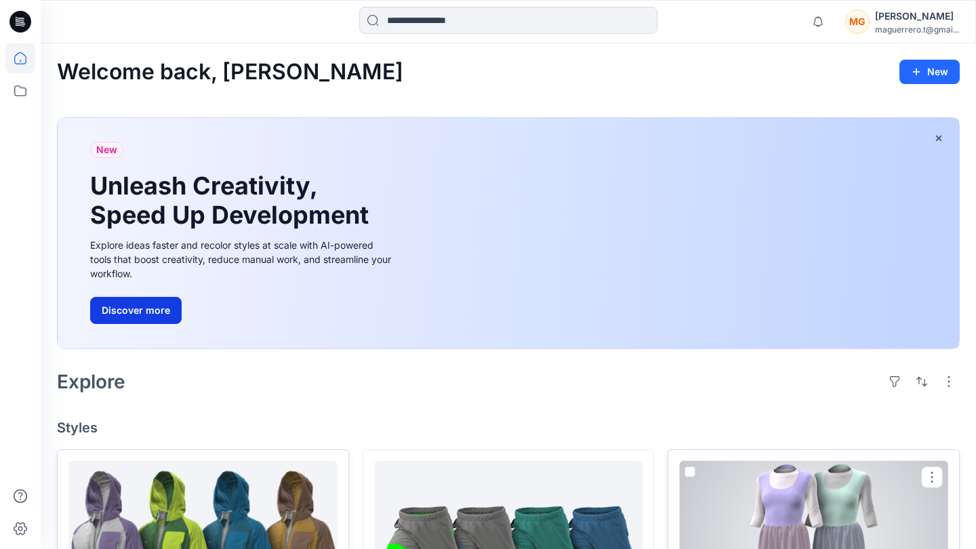
click at [163, 313] on button "Discover more" at bounding box center [136, 310] width 92 height 27
click at [944, 136] on button "button" at bounding box center [939, 138] width 24 height 24
